Goal: Information Seeking & Learning: Compare options

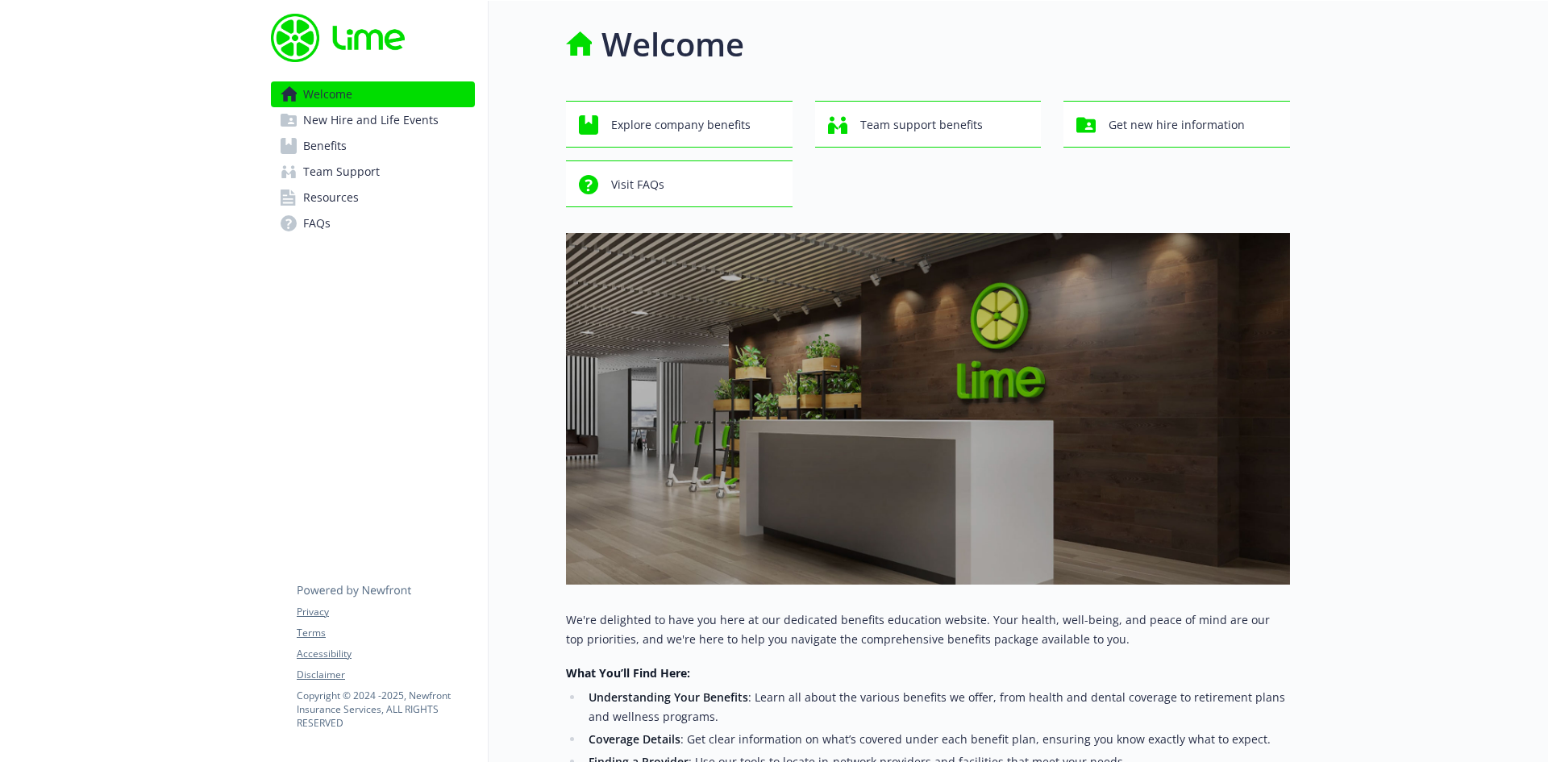
click at [370, 146] on link "Benefits" at bounding box center [373, 146] width 204 height 26
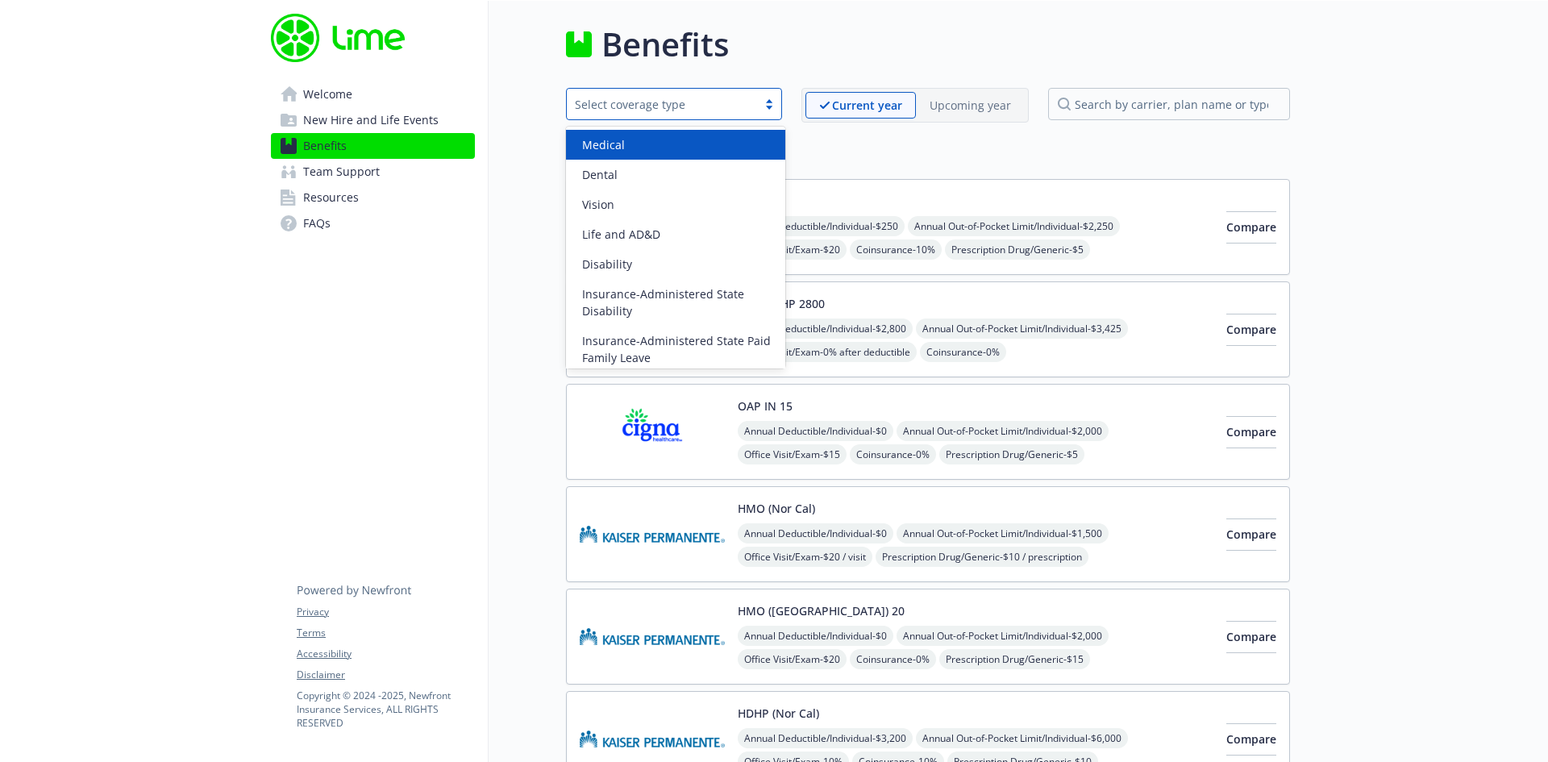
click at [712, 106] on div "Select coverage type" at bounding box center [662, 104] width 174 height 17
click at [709, 147] on div "Medical" at bounding box center [676, 144] width 200 height 17
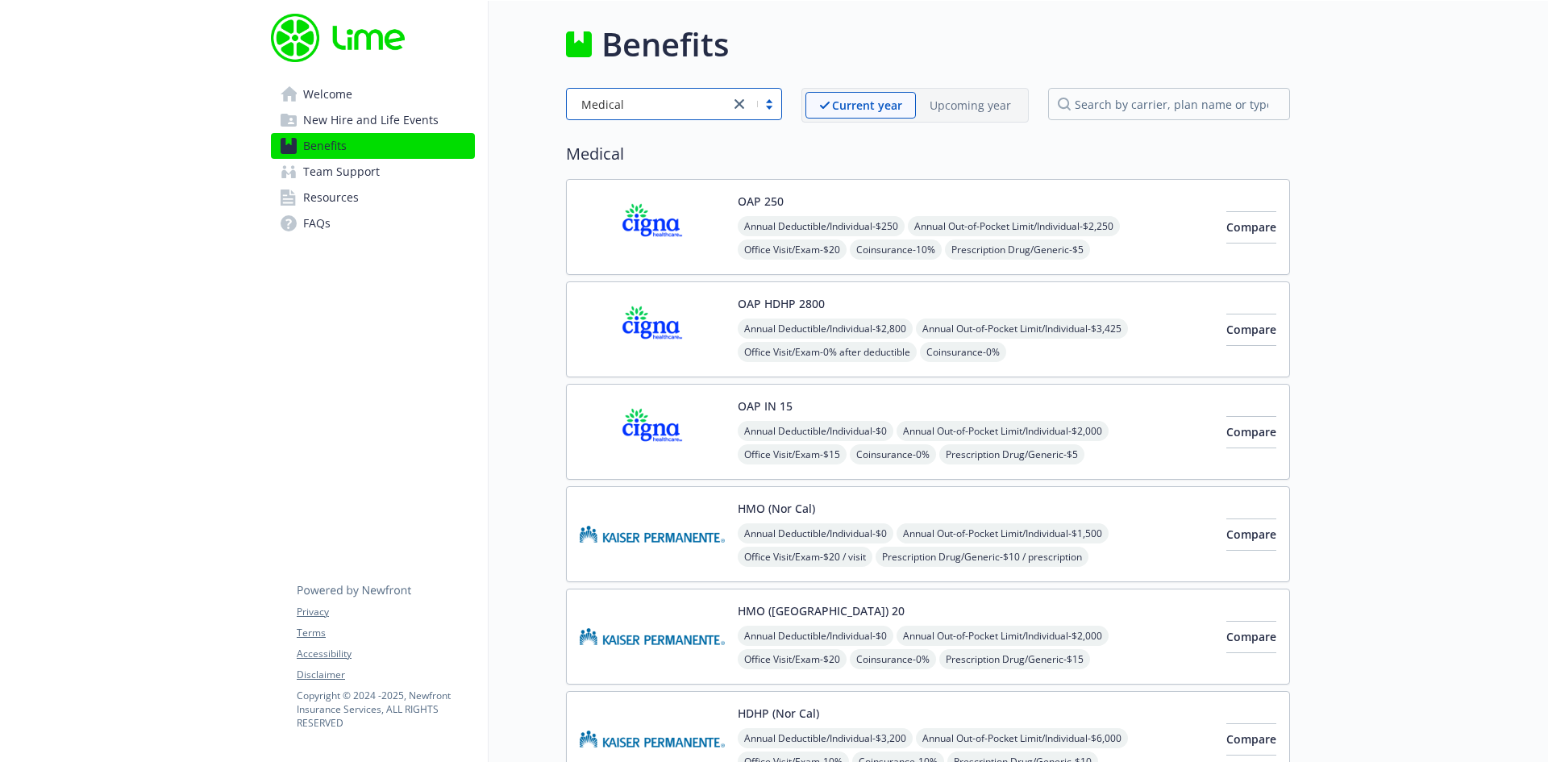
click at [359, 218] on link "FAQs" at bounding box center [373, 223] width 204 height 26
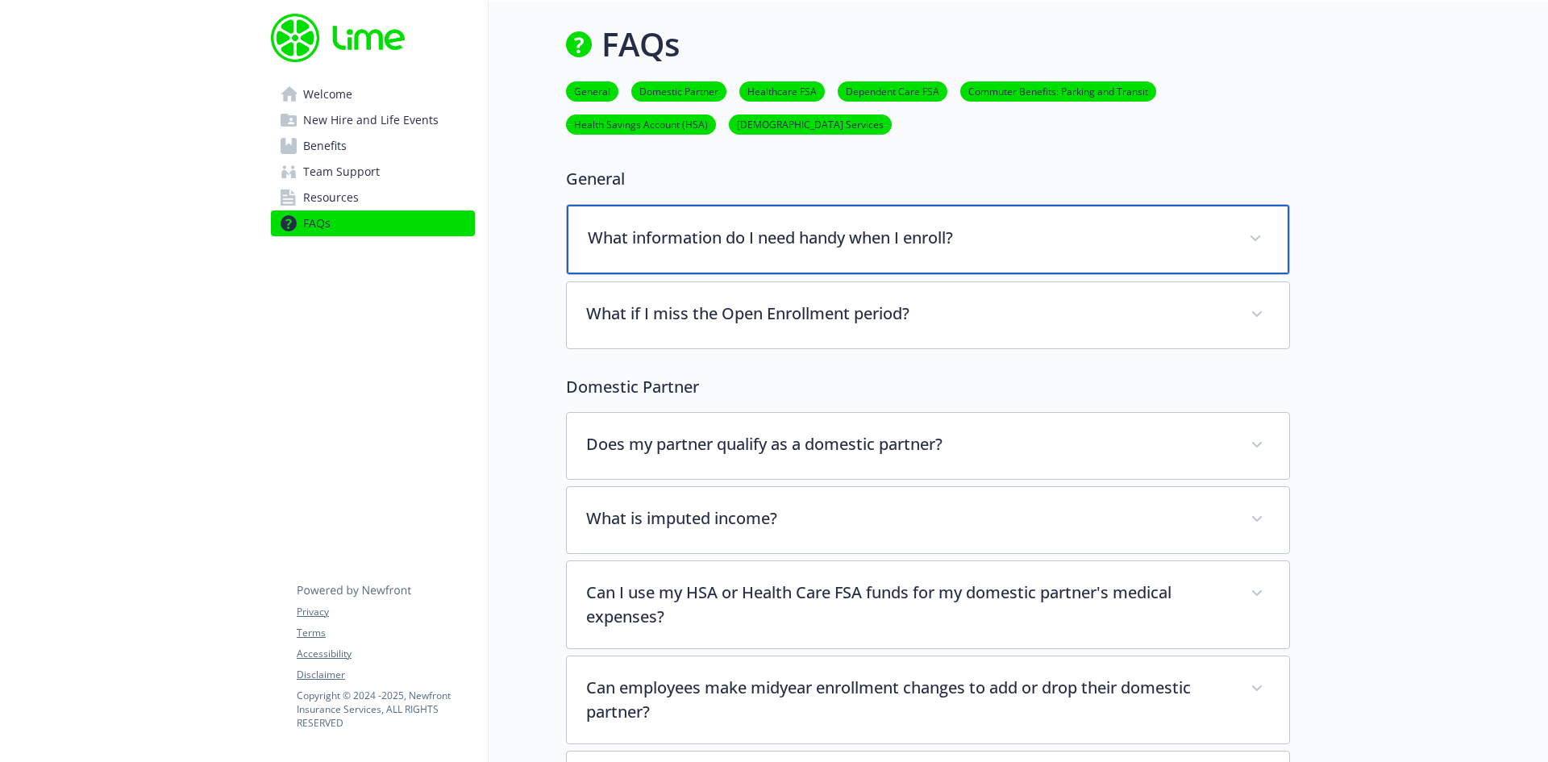
click at [1267, 239] on span at bounding box center [1255, 239] width 26 height 26
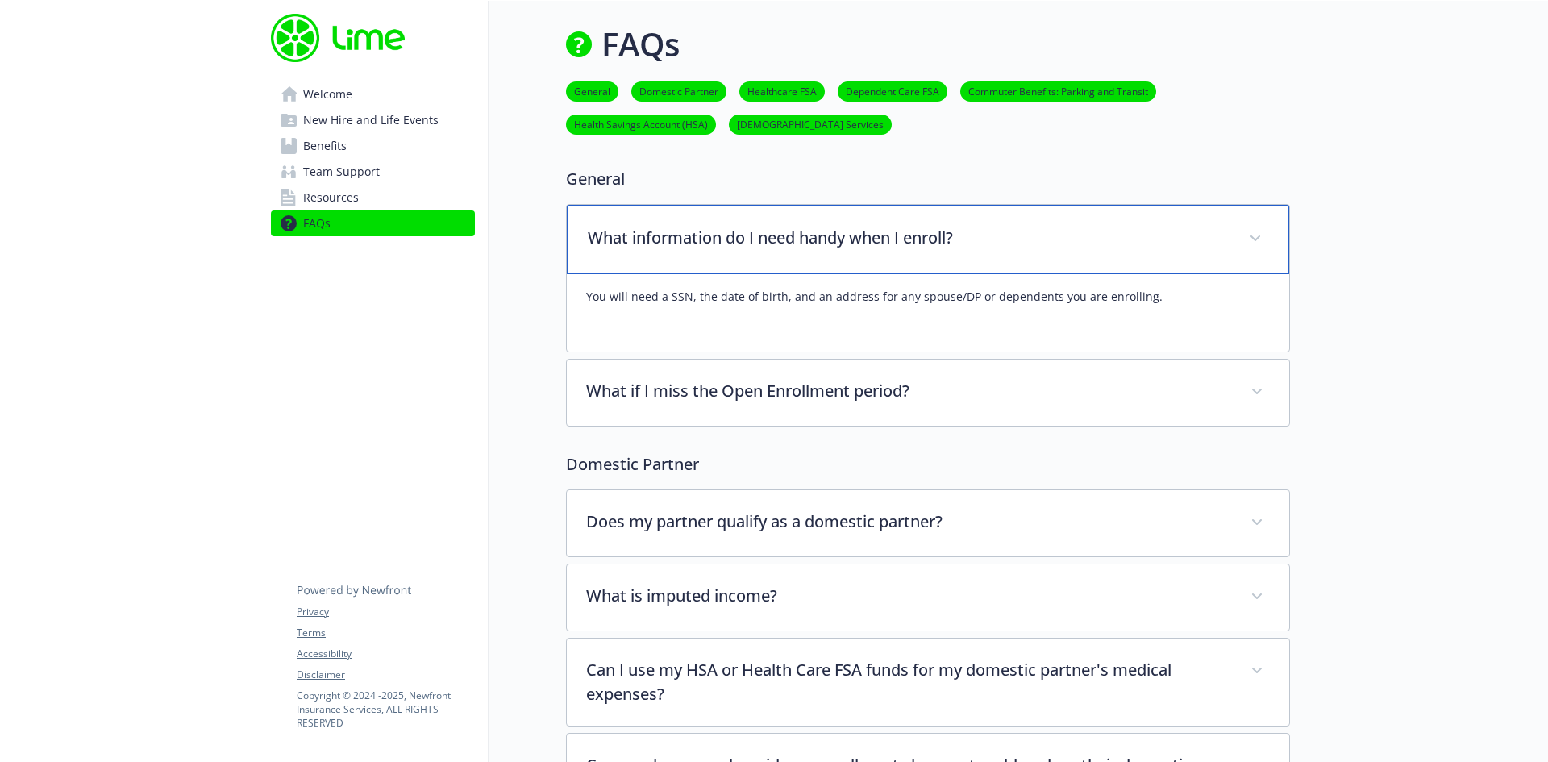
click at [1267, 239] on span at bounding box center [1255, 239] width 26 height 26
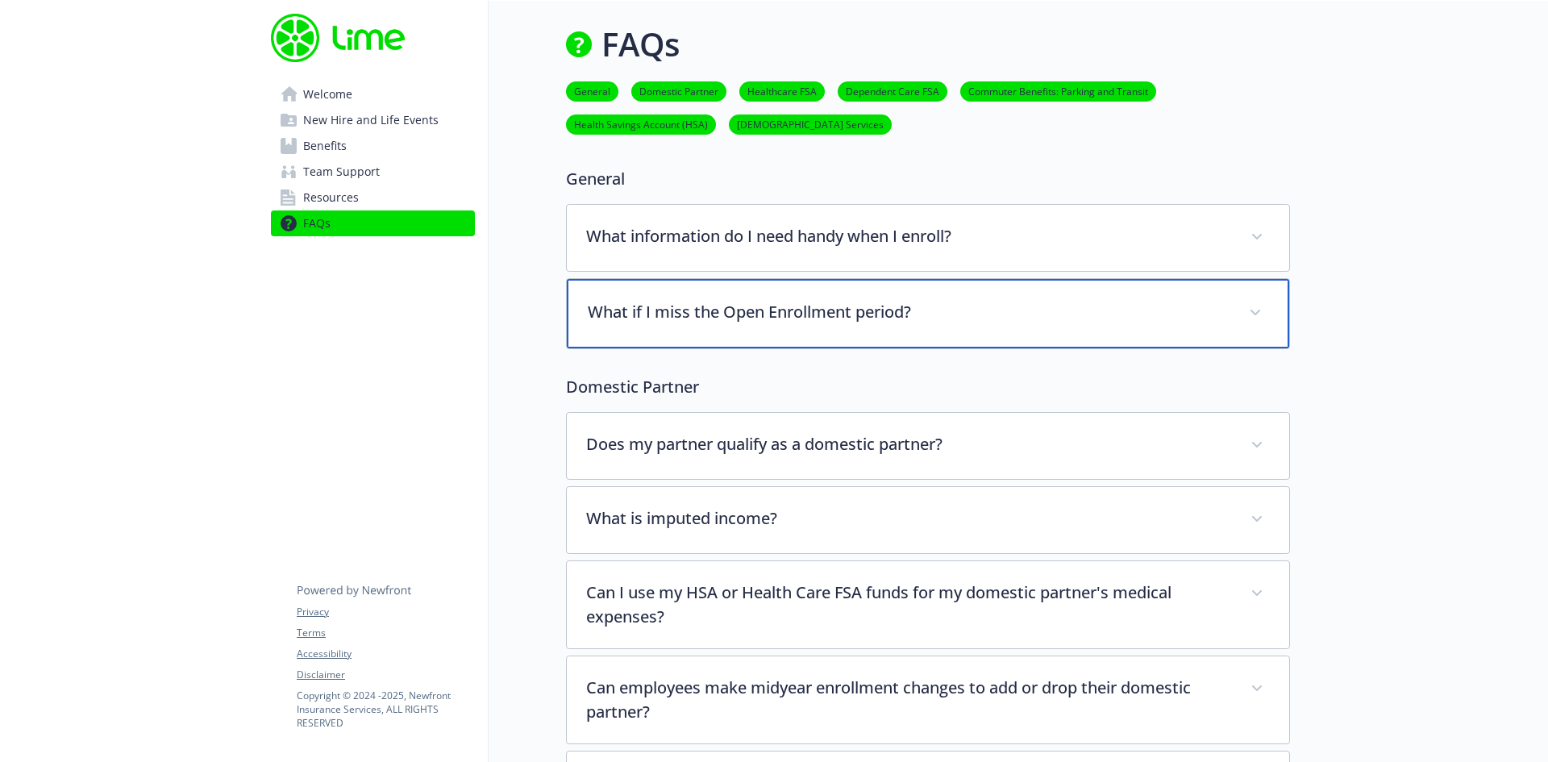
click at [1248, 305] on span at bounding box center [1255, 313] width 26 height 26
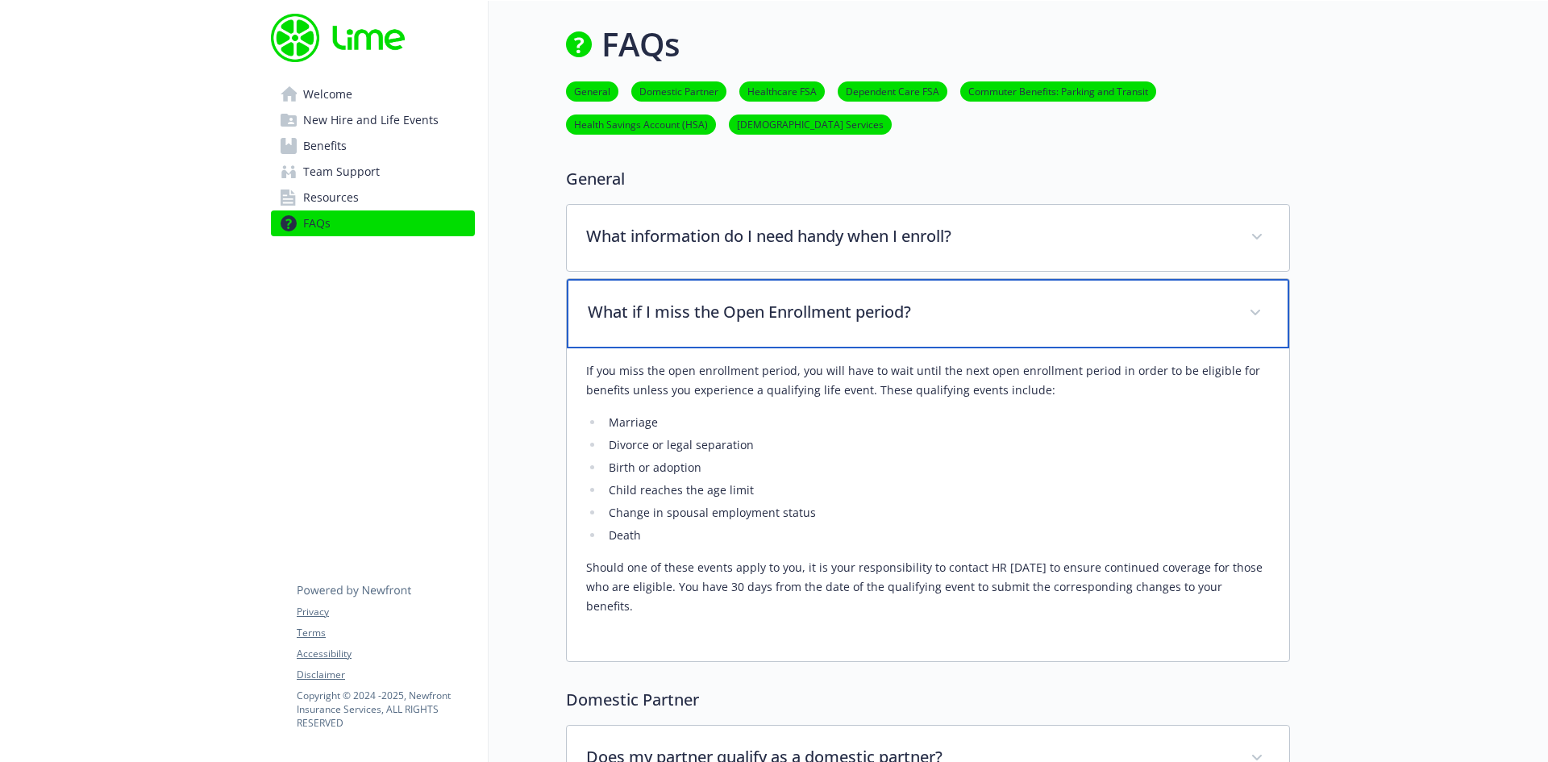
click at [1252, 310] on icon at bounding box center [1255, 313] width 10 height 6
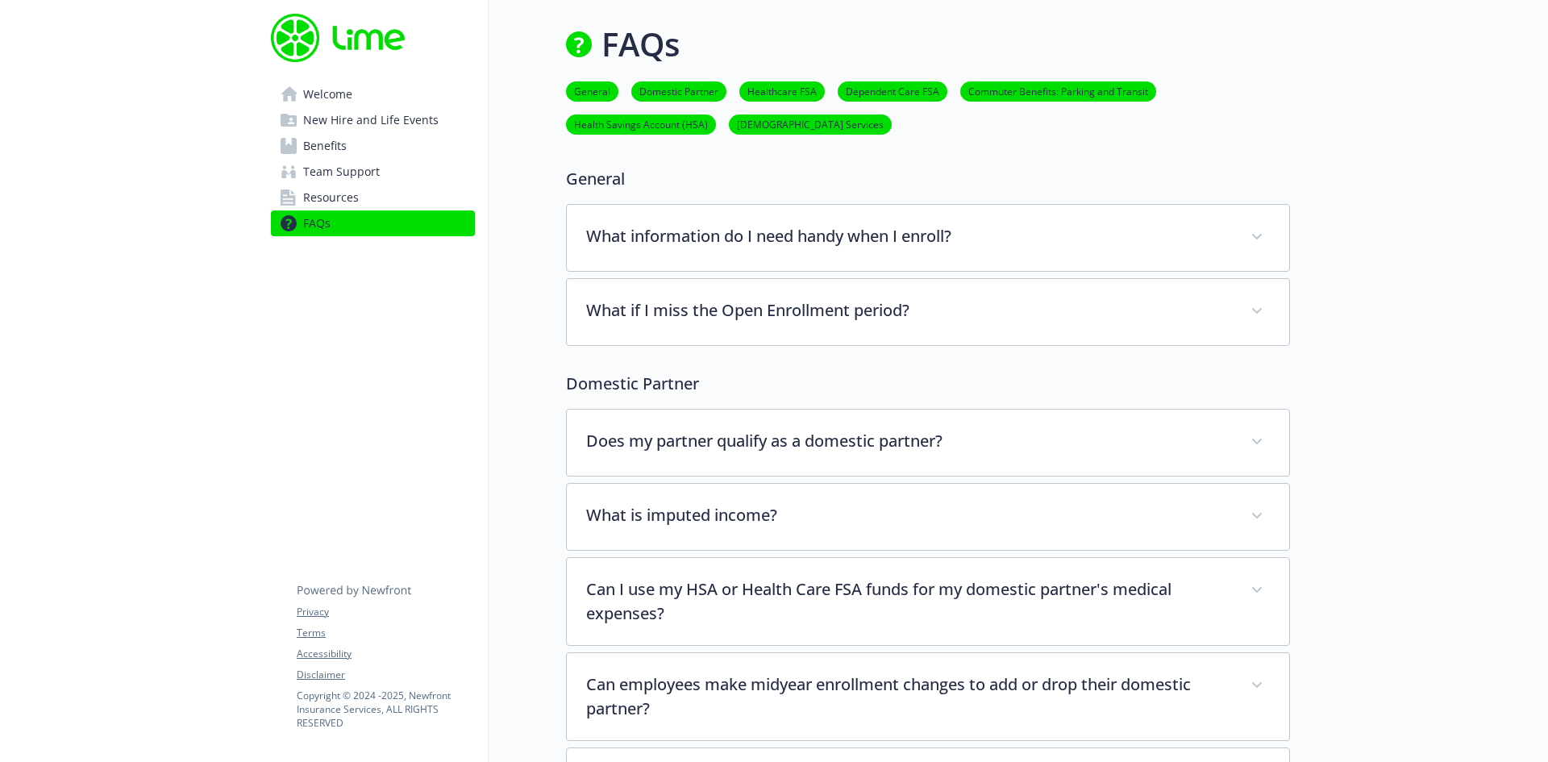
click at [364, 195] on link "Resources" at bounding box center [373, 198] width 204 height 26
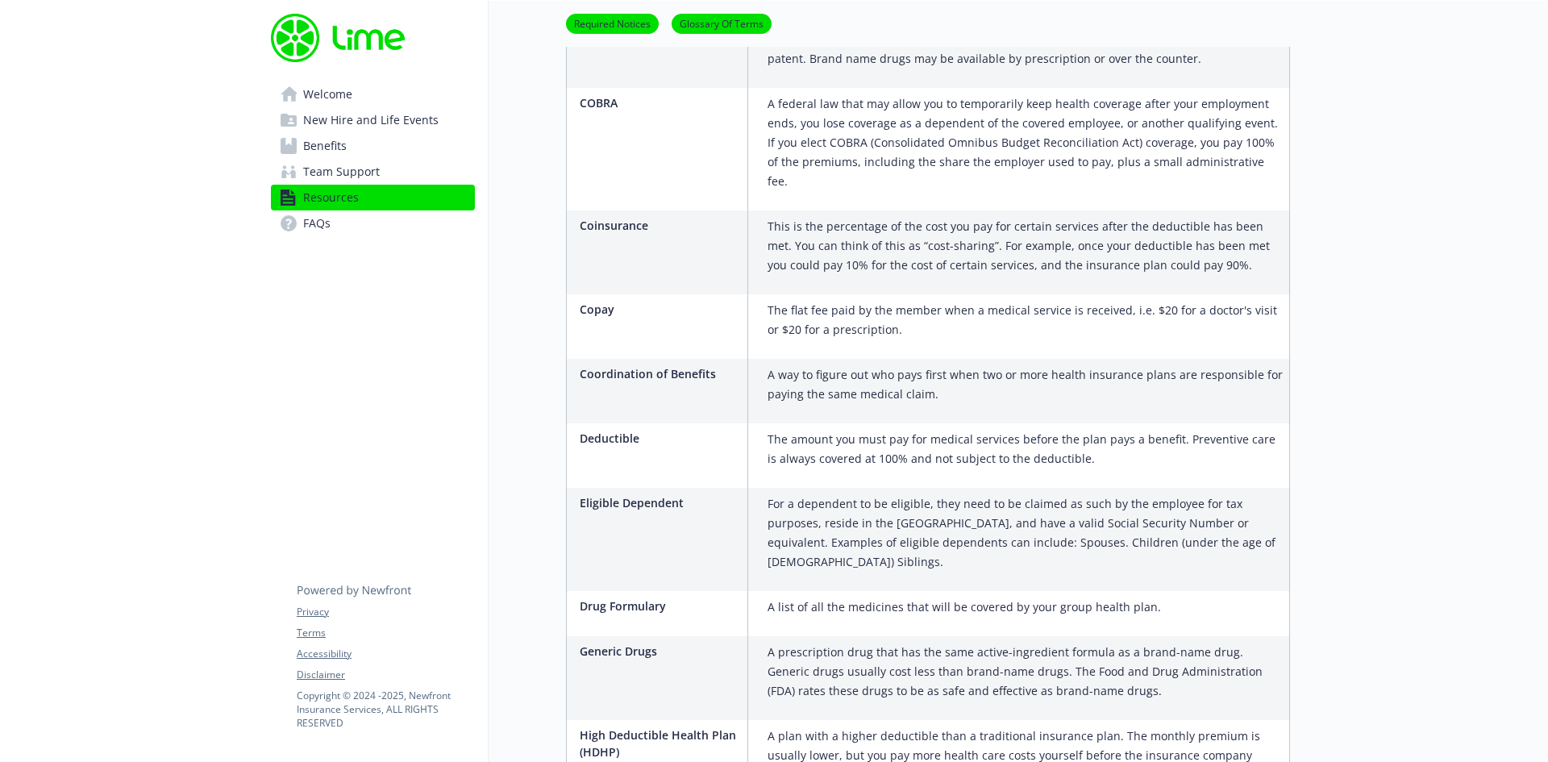
scroll to position [2096, 0]
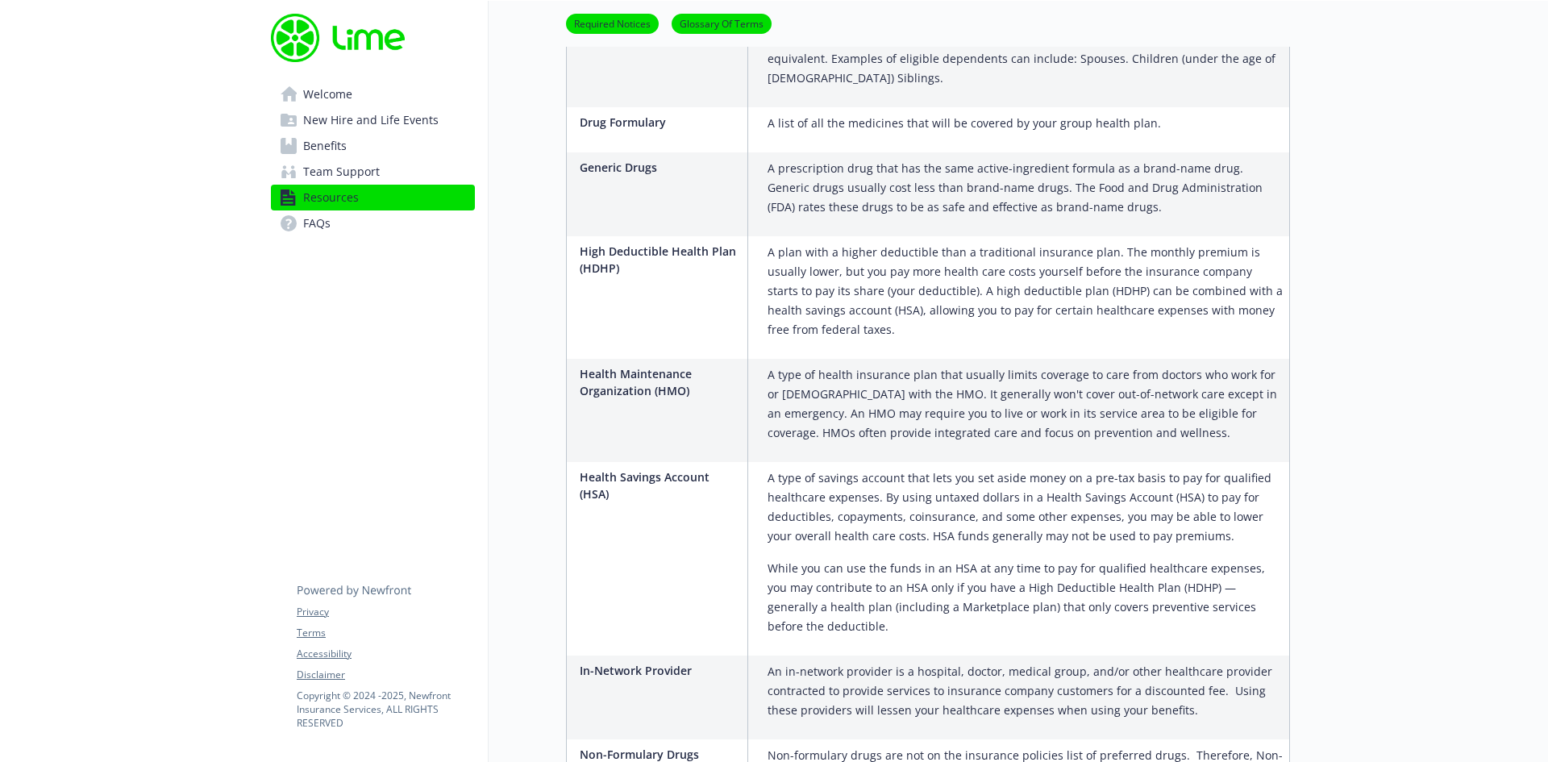
click at [364, 135] on link "Benefits" at bounding box center [373, 146] width 204 height 26
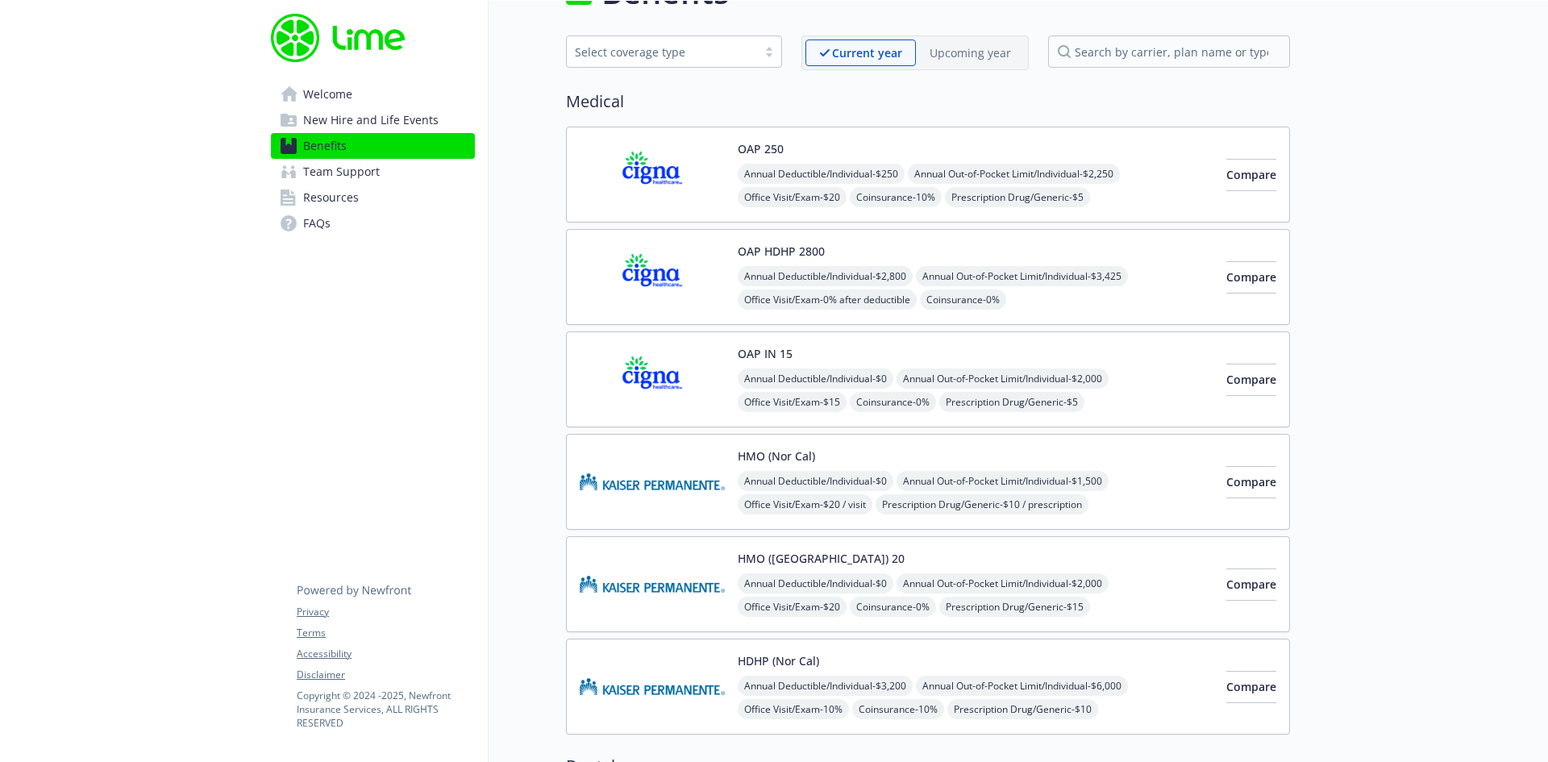
scroll to position [81, 0]
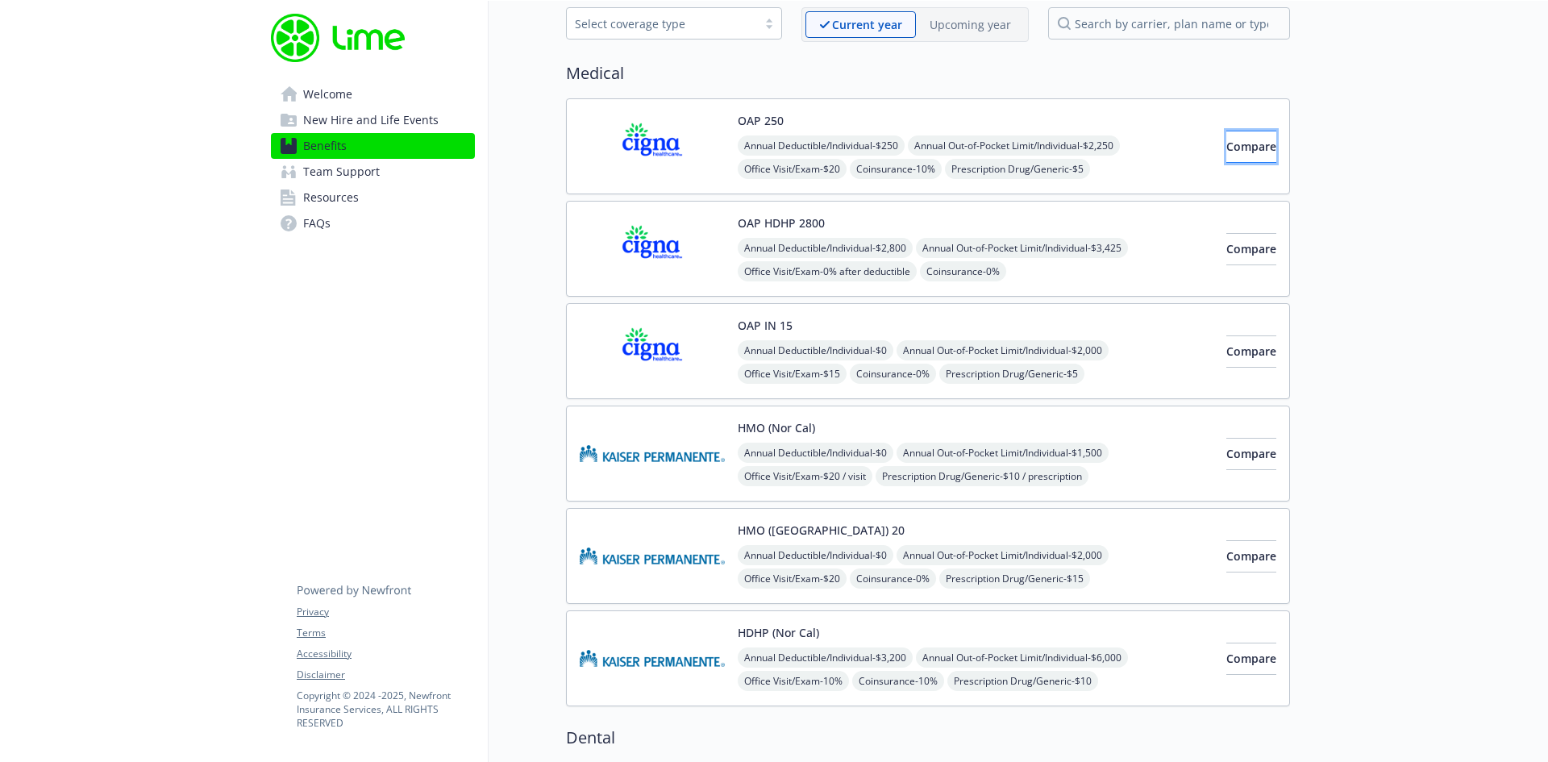
click at [1226, 148] on span "Compare" at bounding box center [1251, 146] width 50 height 15
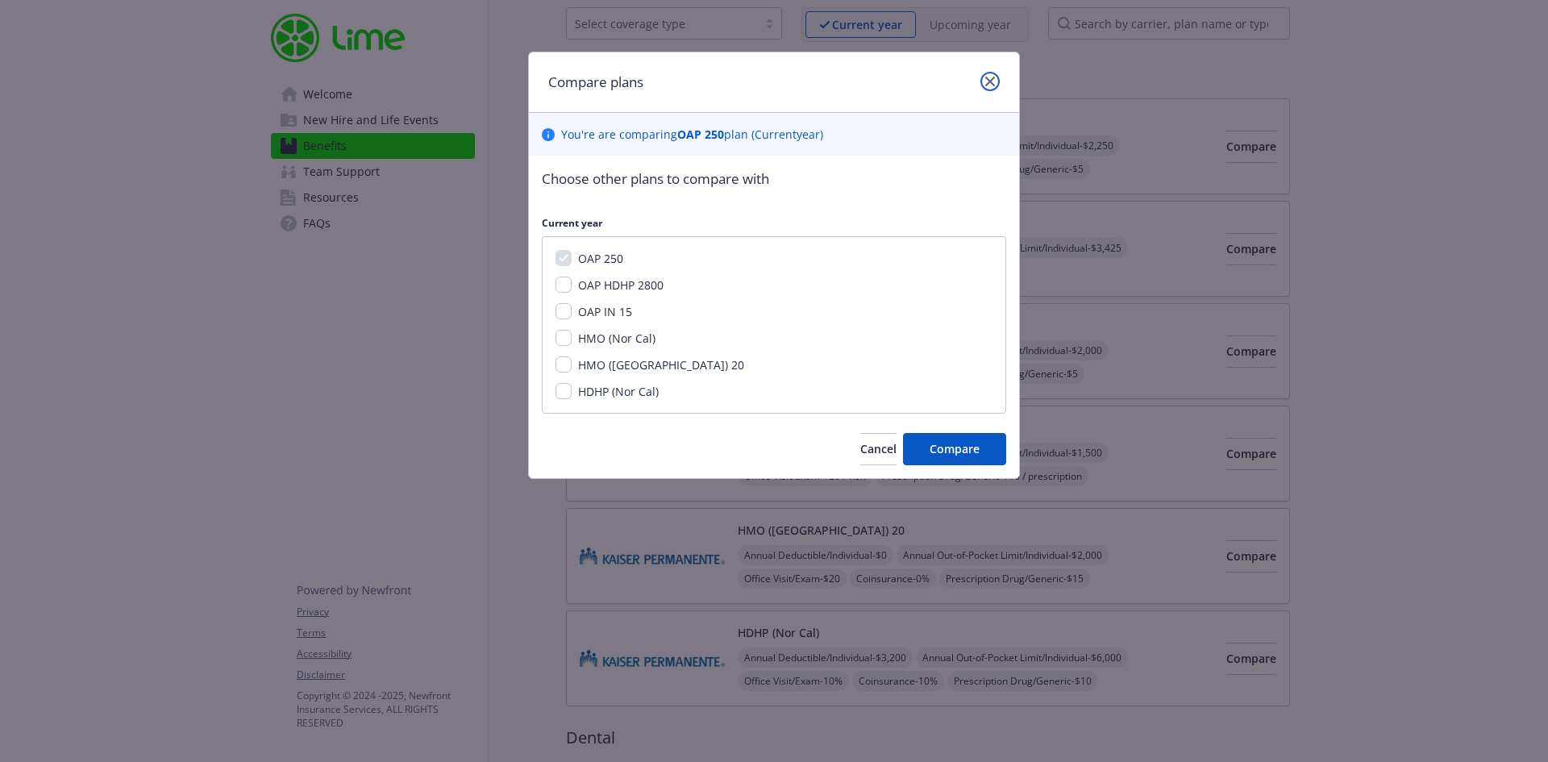
click at [991, 83] on icon "close" at bounding box center [990, 82] width 10 height 10
